Goal: Navigation & Orientation: Find specific page/section

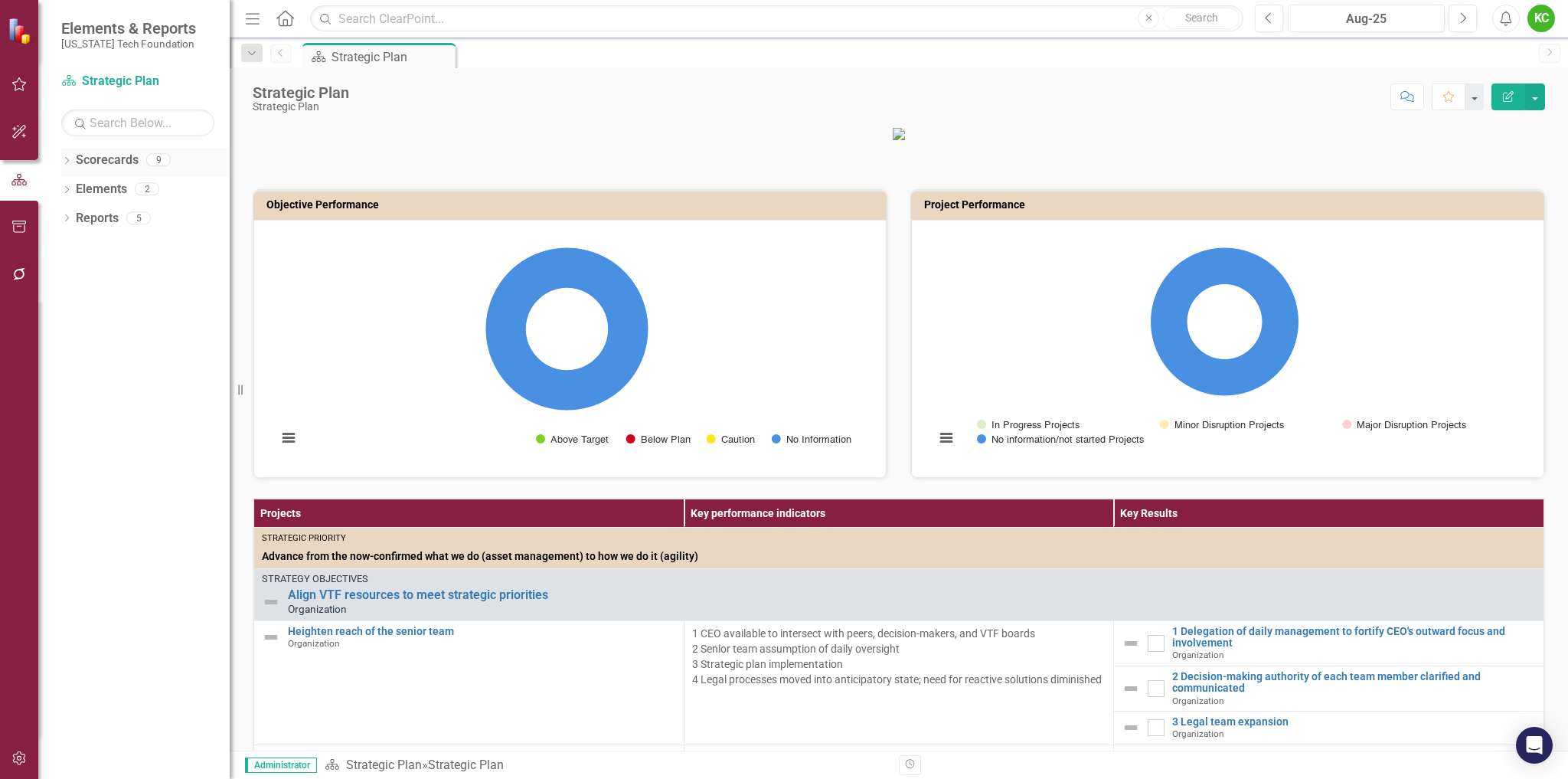
click at [65, 163] on icon "Dropdown" at bounding box center [66, 162] width 11 height 8
click at [79, 187] on icon "Dropdown" at bounding box center [75, 188] width 12 height 9
click at [124, 417] on link "Board" at bounding box center [164, 421] width 130 height 17
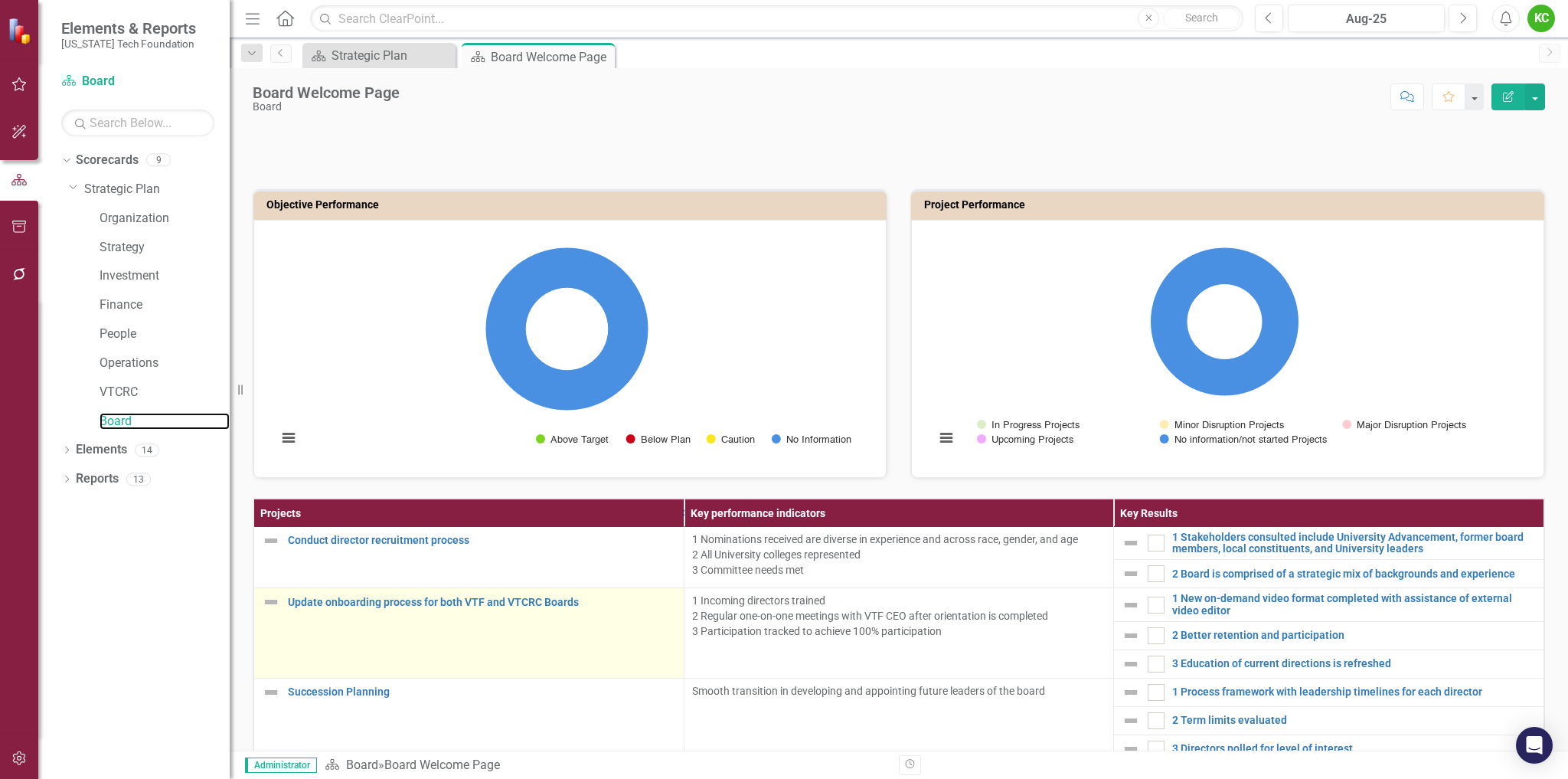
scroll to position [316, 0]
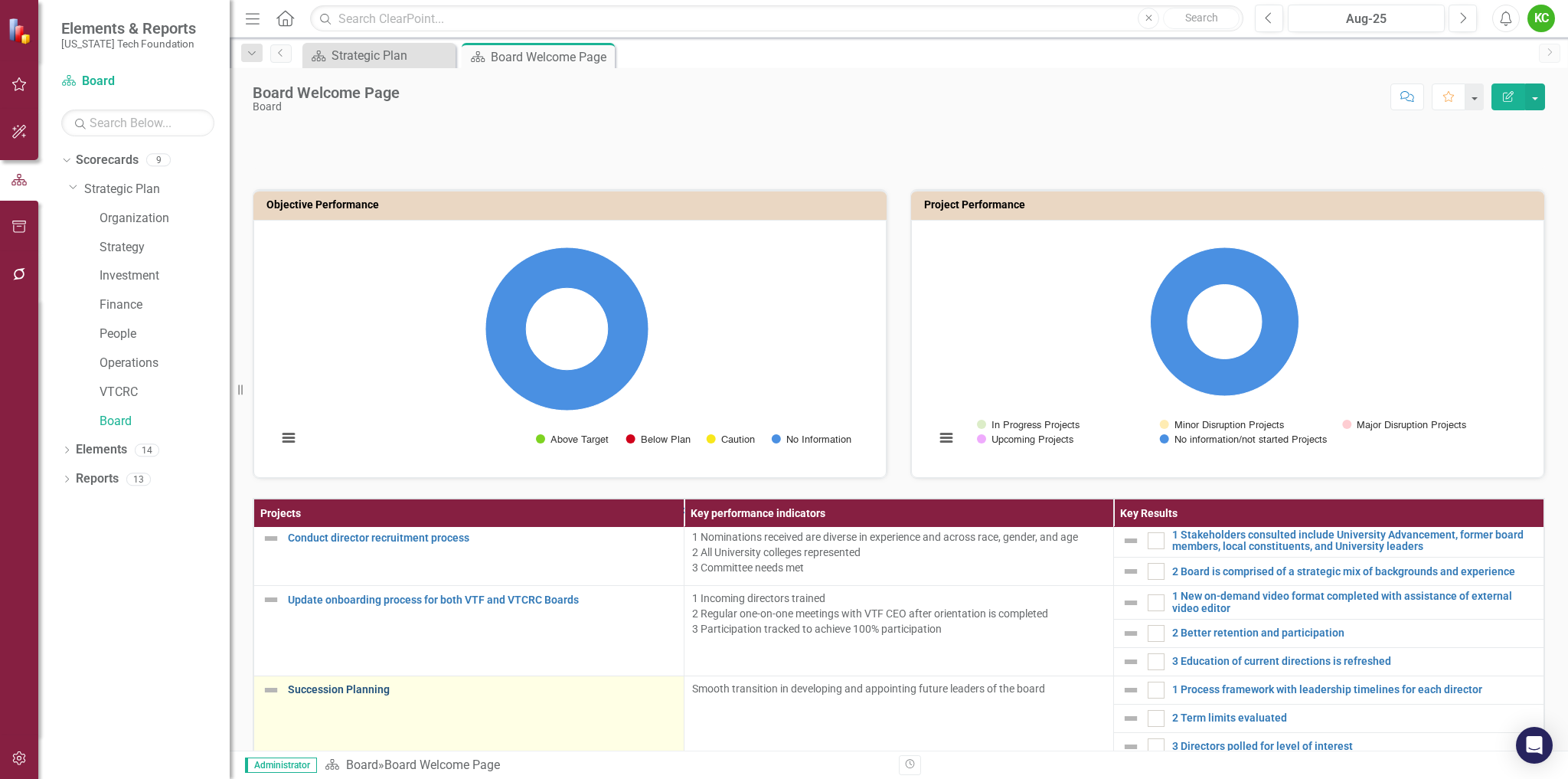
click at [368, 690] on link "Succession Planning" at bounding box center [482, 689] width 388 height 12
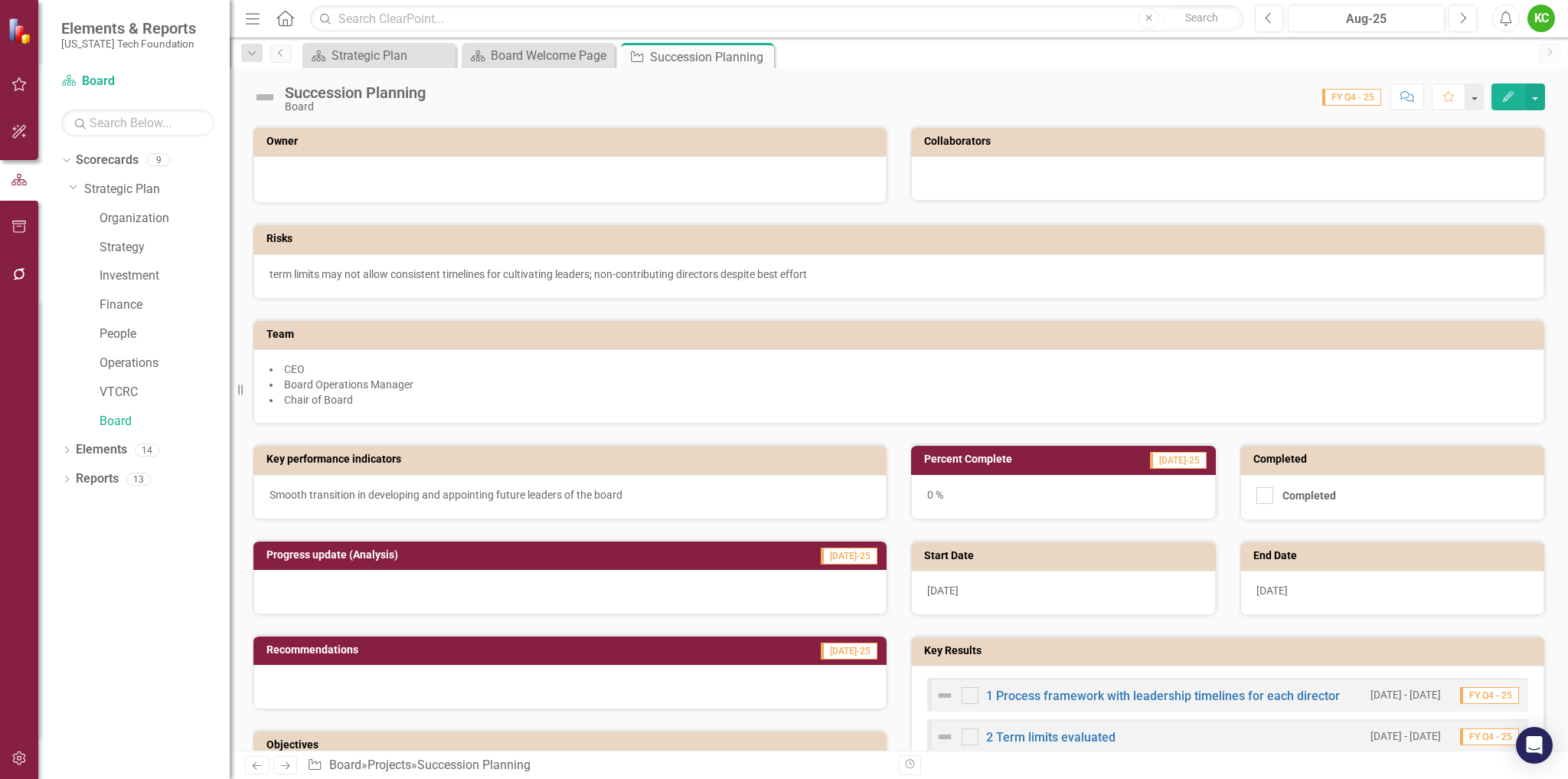
click at [263, 95] on img at bounding box center [265, 98] width 25 height 25
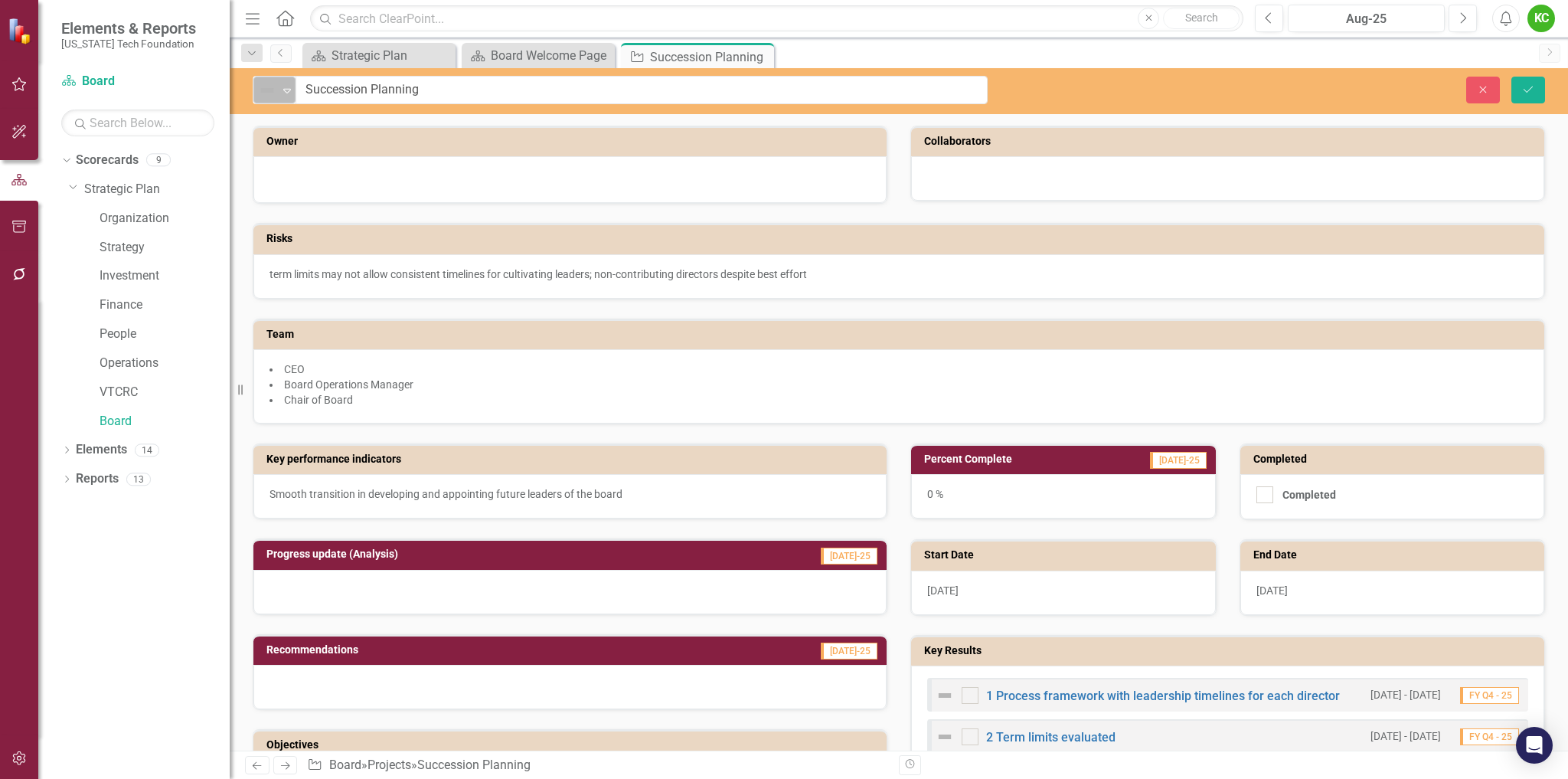
click at [292, 90] on icon "Expand" at bounding box center [287, 90] width 15 height 12
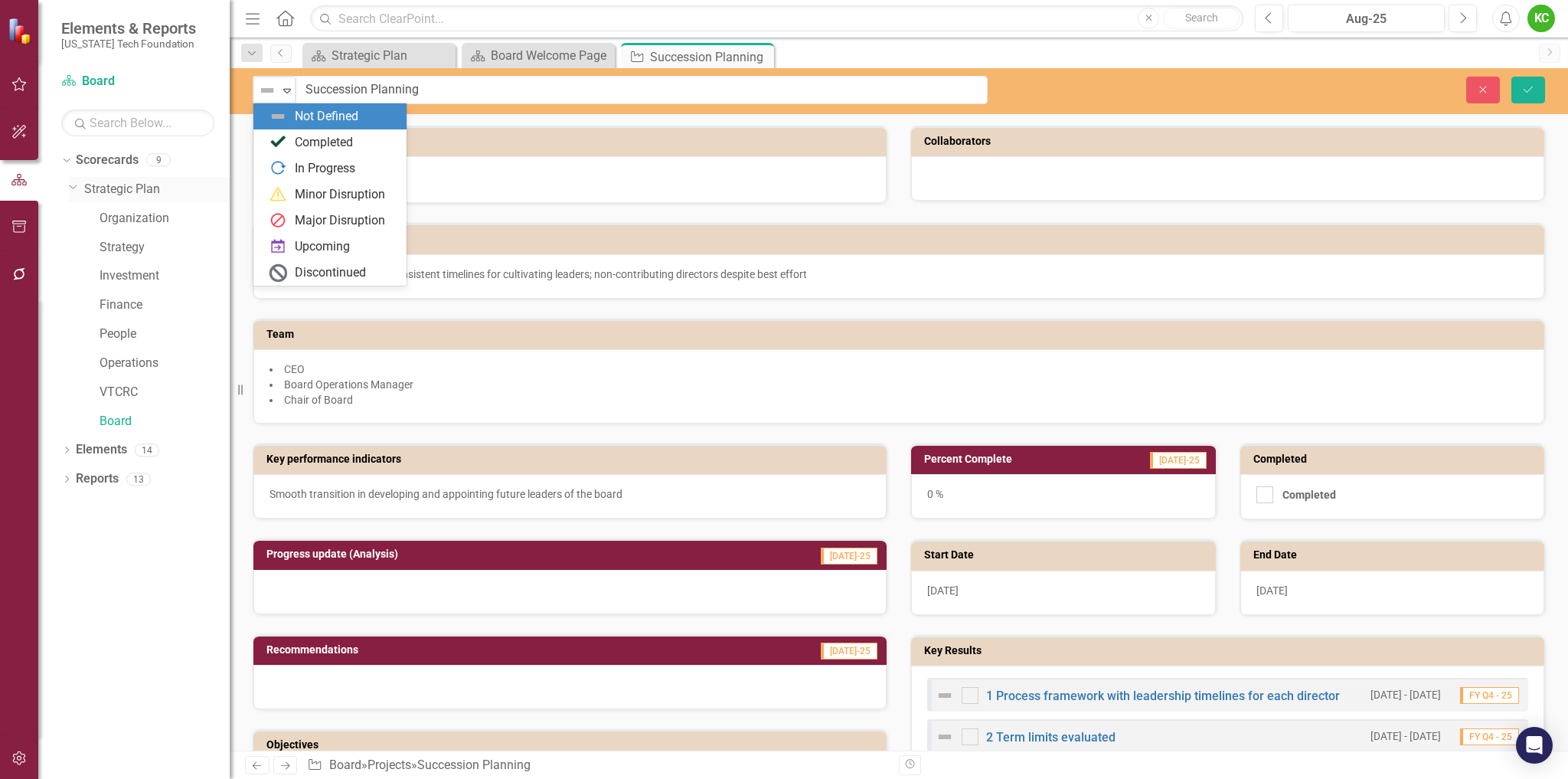
click at [127, 188] on link "Strategic Plan" at bounding box center [157, 189] width 146 height 17
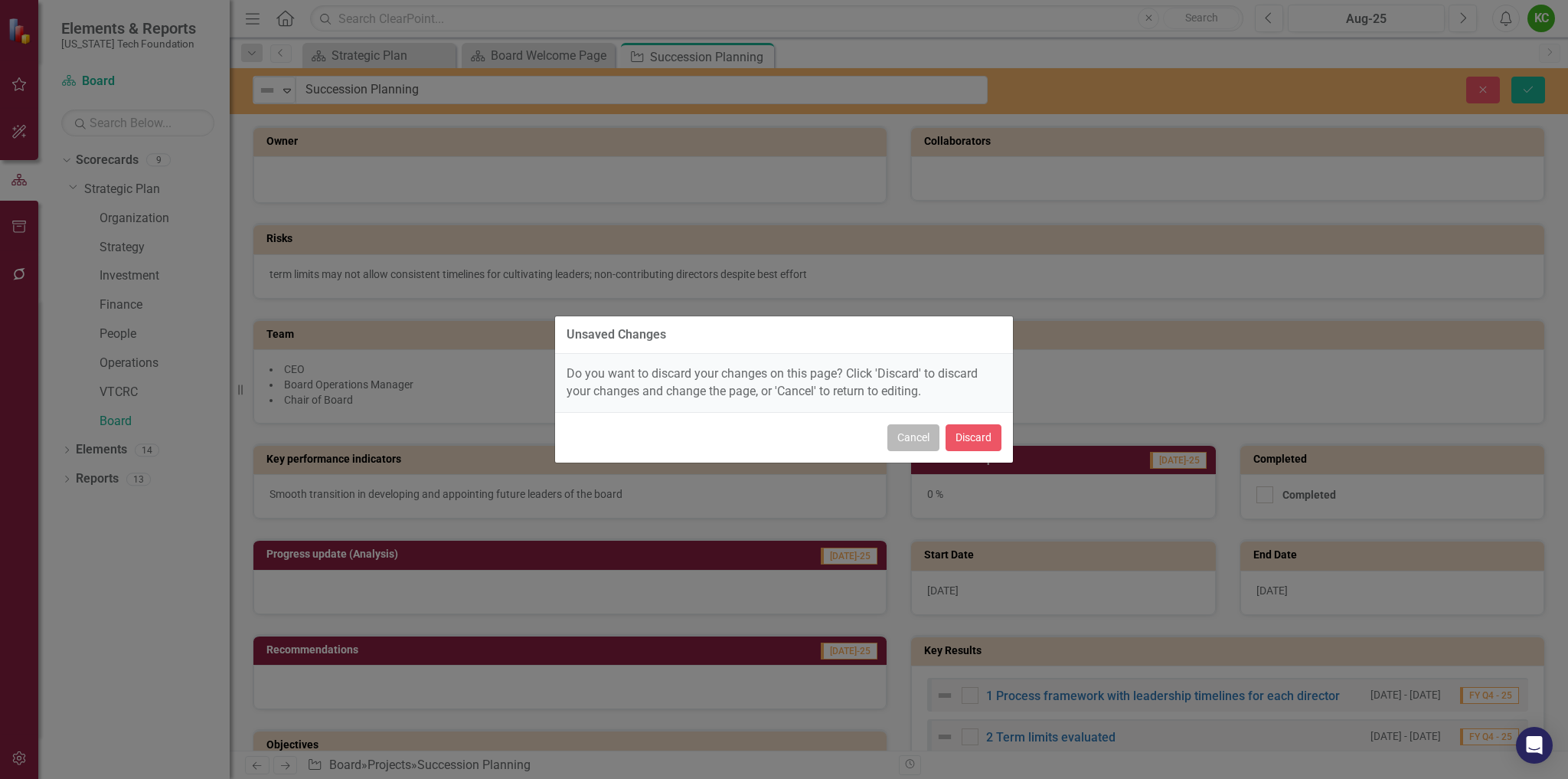
click at [896, 430] on button "Cancel" at bounding box center [913, 438] width 52 height 27
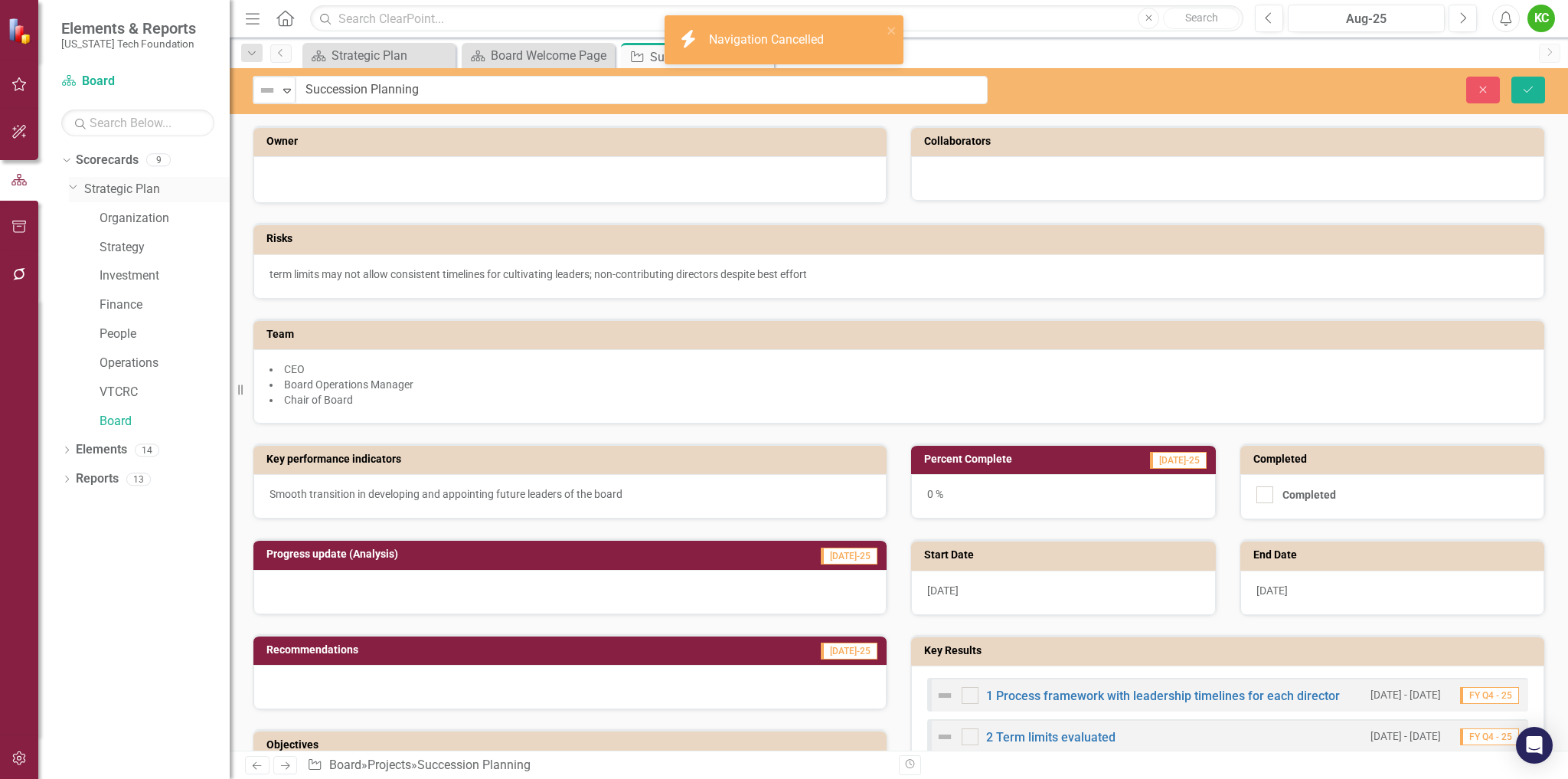
click at [144, 191] on link "Strategic Plan" at bounding box center [157, 189] width 146 height 17
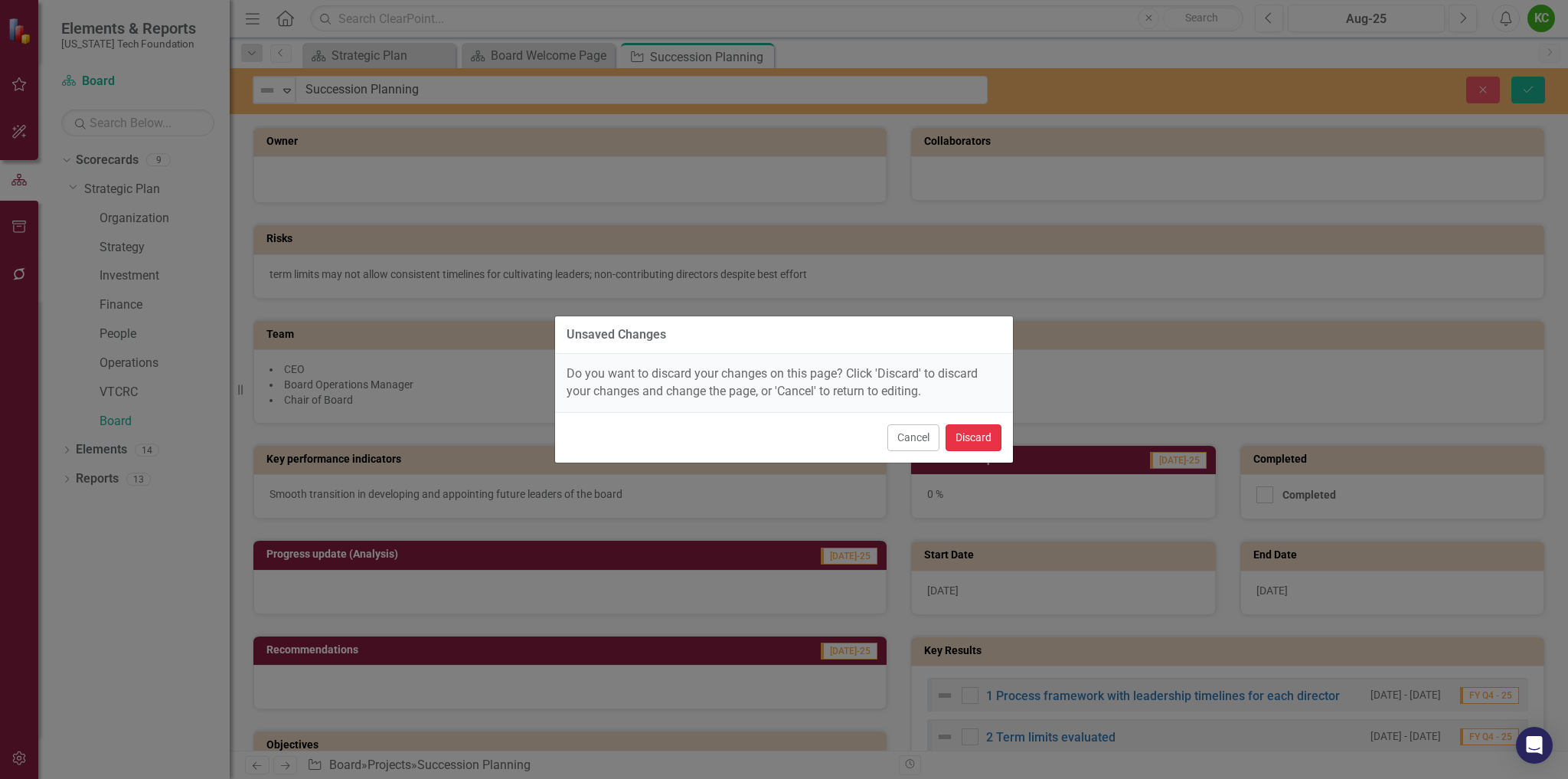
click at [959, 433] on button "Discard" at bounding box center [973, 438] width 56 height 27
